Goal: Entertainment & Leisure: Browse casually

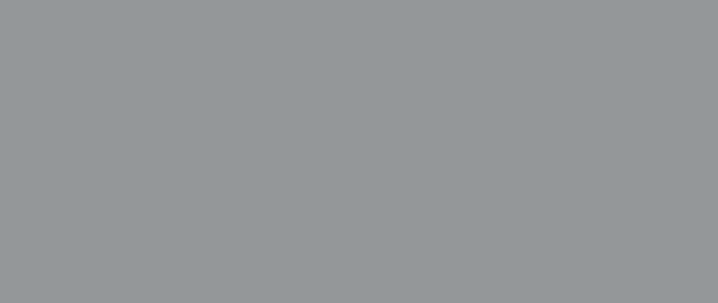
scroll to position [495, 0]
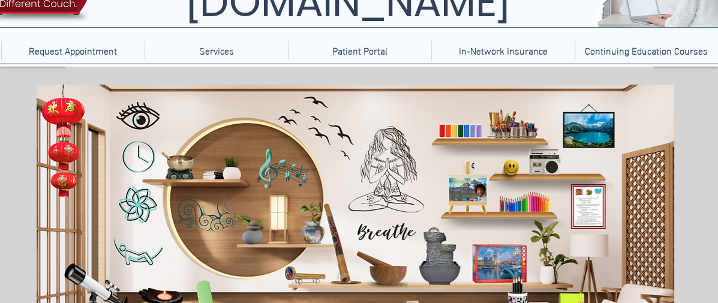
scroll to position [70, 0]
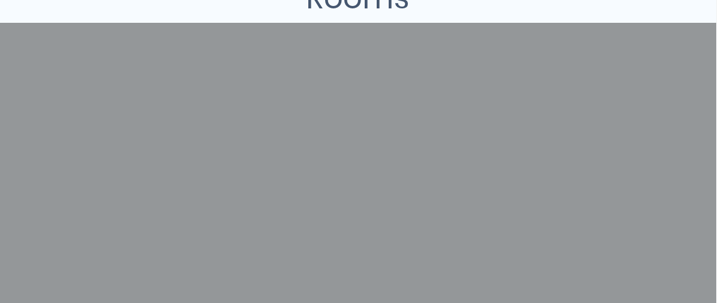
scroll to position [267, 2]
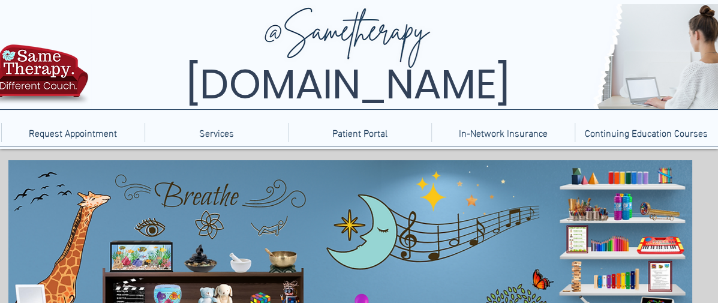
scroll to position [126, 0]
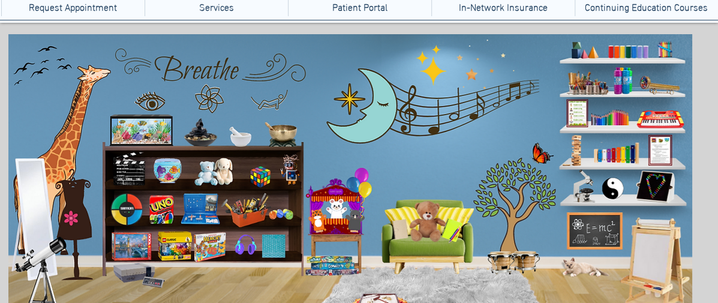
click at [214, 167] on icon "Two stuffed animals on a shelf that when clicked brings you to a website with v…" at bounding box center [213, 171] width 39 height 29
click at [261, 173] on icon "An image of a Rubic's cube that when clicked does nothing." at bounding box center [255, 172] width 25 height 25
click at [341, 215] on icon "An image of a puppet that when clicked brings you to a puppet theater game." at bounding box center [335, 205] width 23 height 23
